Goal: Connect with others: Connect with others

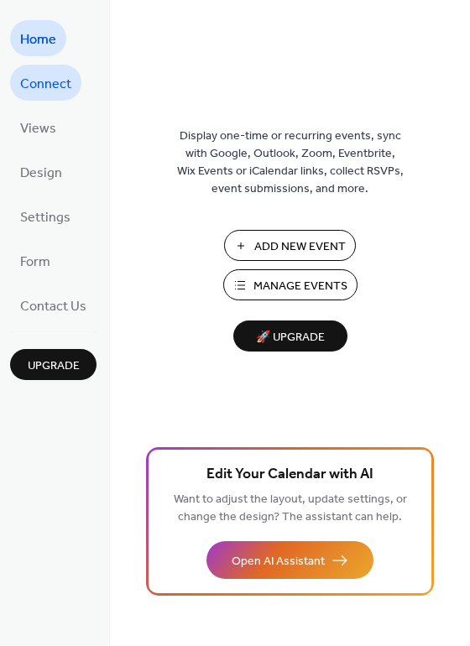
click at [57, 76] on span "Connect" at bounding box center [45, 84] width 51 height 26
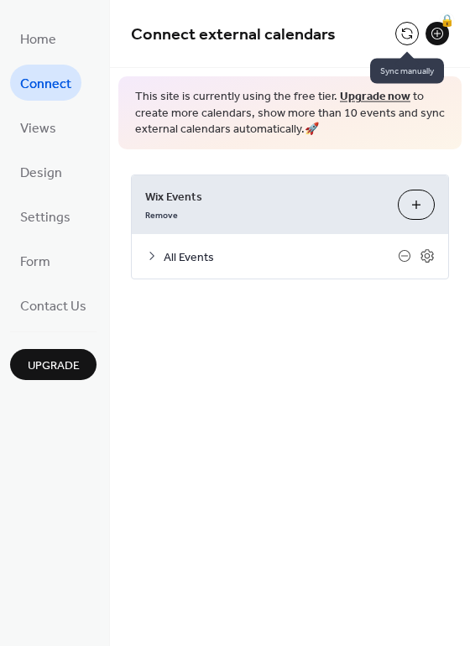
click at [403, 33] on button at bounding box center [407, 34] width 24 height 24
click at [146, 253] on icon at bounding box center [151, 255] width 13 height 13
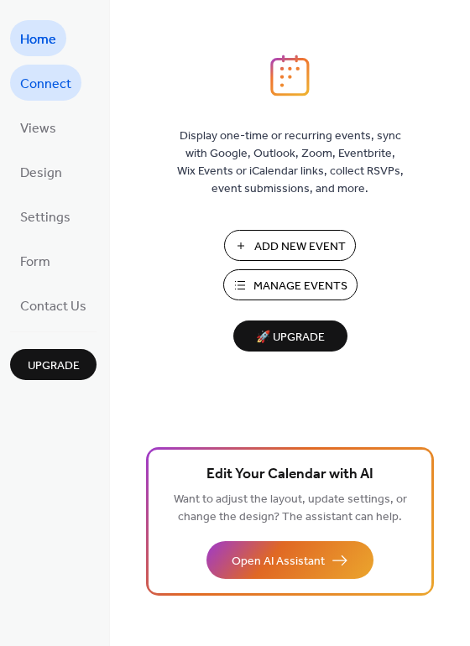
click at [74, 79] on link "Connect" at bounding box center [45, 83] width 71 height 36
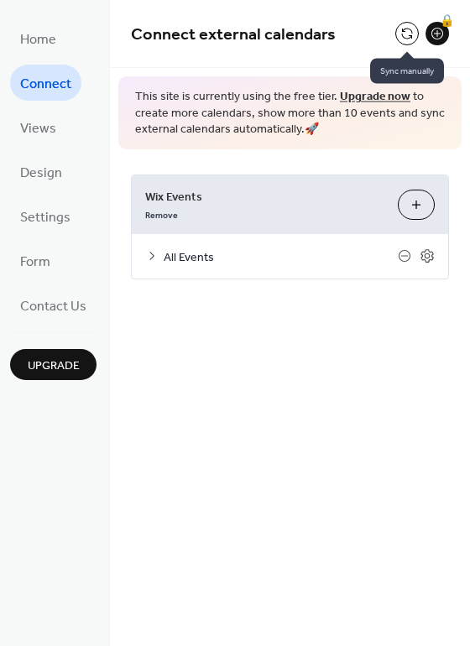
click at [401, 35] on button at bounding box center [407, 34] width 24 height 24
